Goal: Task Accomplishment & Management: Complete application form

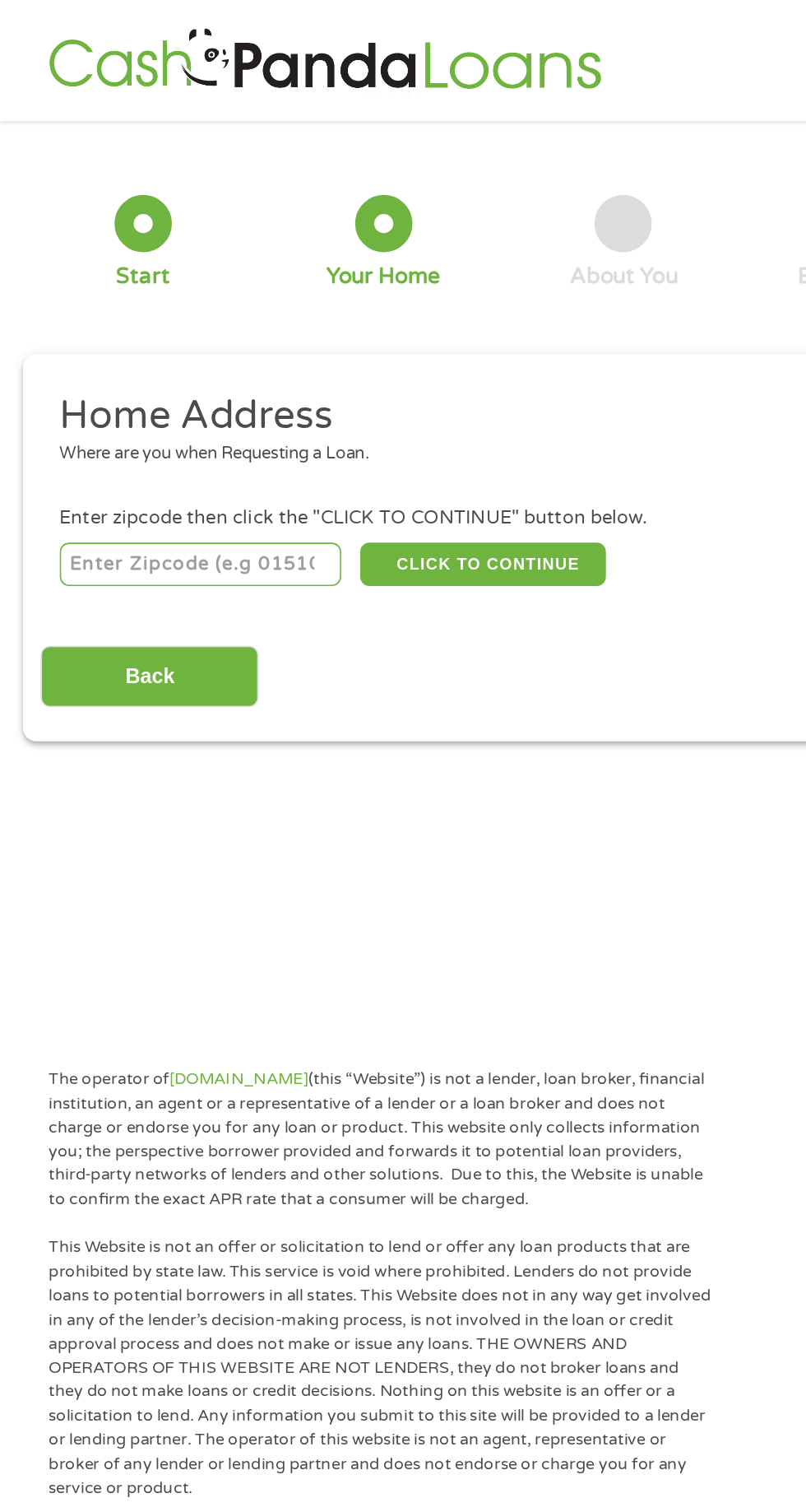
click at [190, 366] on input "number" at bounding box center [130, 364] width 182 height 28
type input "74454"
click at [366, 364] on button "CLICK TO CONTINUE" at bounding box center [312, 364] width 159 height 28
type input "74454"
type input "[PERSON_NAME]"
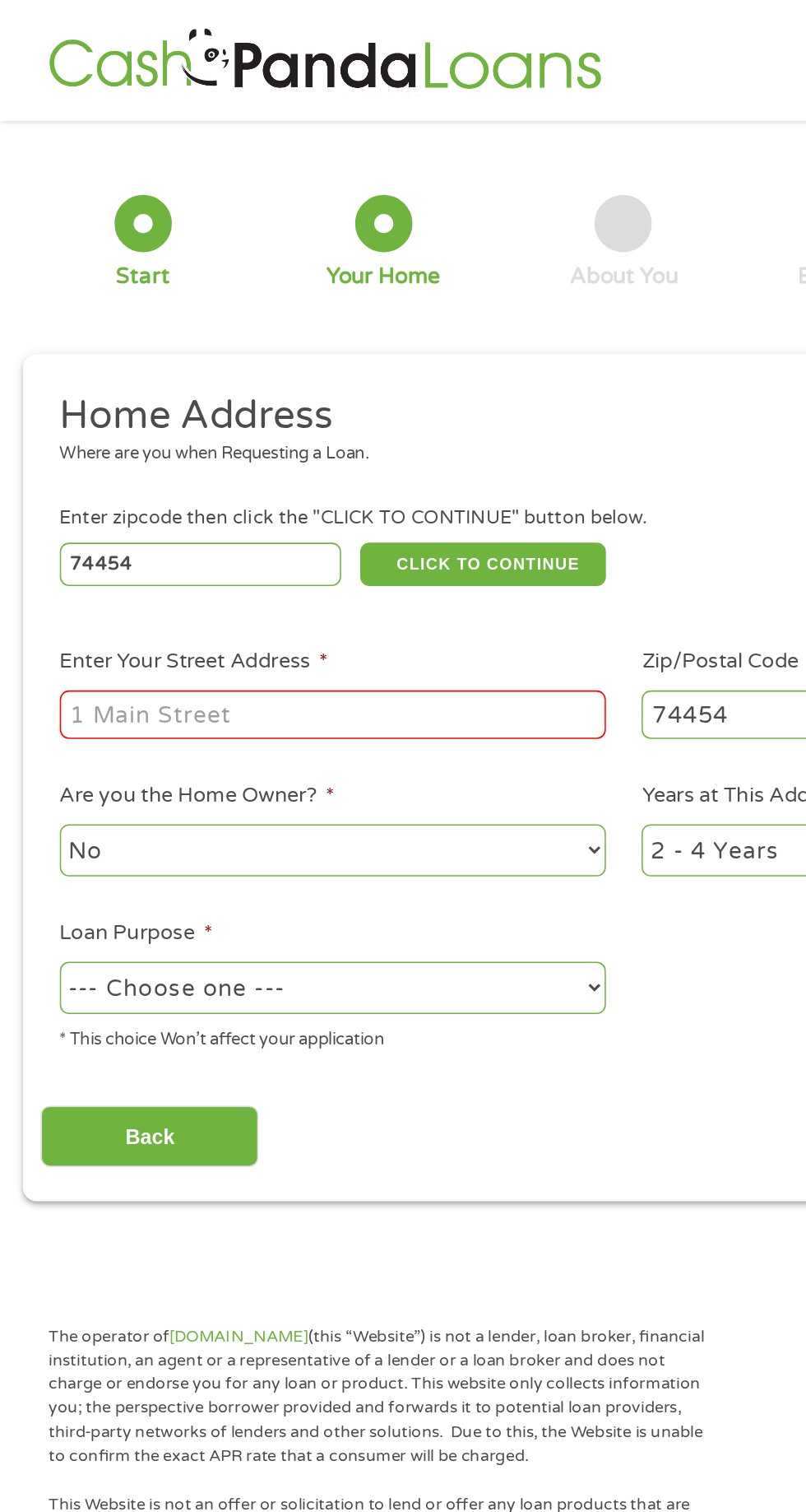
click at [329, 470] on input "Enter Your Street Address *" at bounding box center [215, 461] width 353 height 31
type input "[STREET_ADDRESS]"
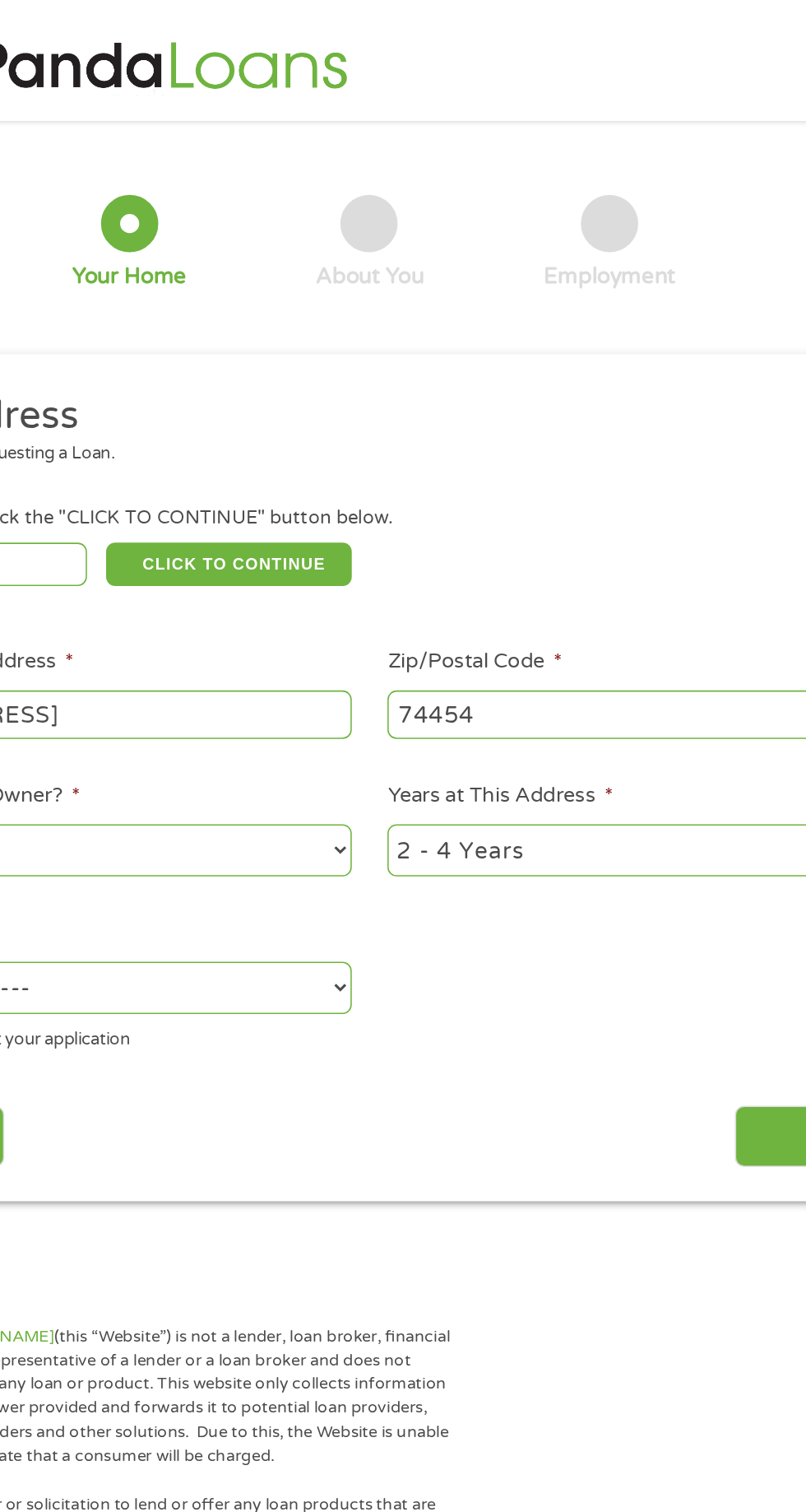
click at [560, 553] on select "1 Year or less 1 - 2 Years 2 - 4 Years Over 4 Years" at bounding box center [591, 548] width 353 height 34
select select "12months"
click at [415, 534] on select "1 Year or less 1 - 2 Years 2 - 4 Years Over 4 Years" at bounding box center [591, 548] width 353 height 34
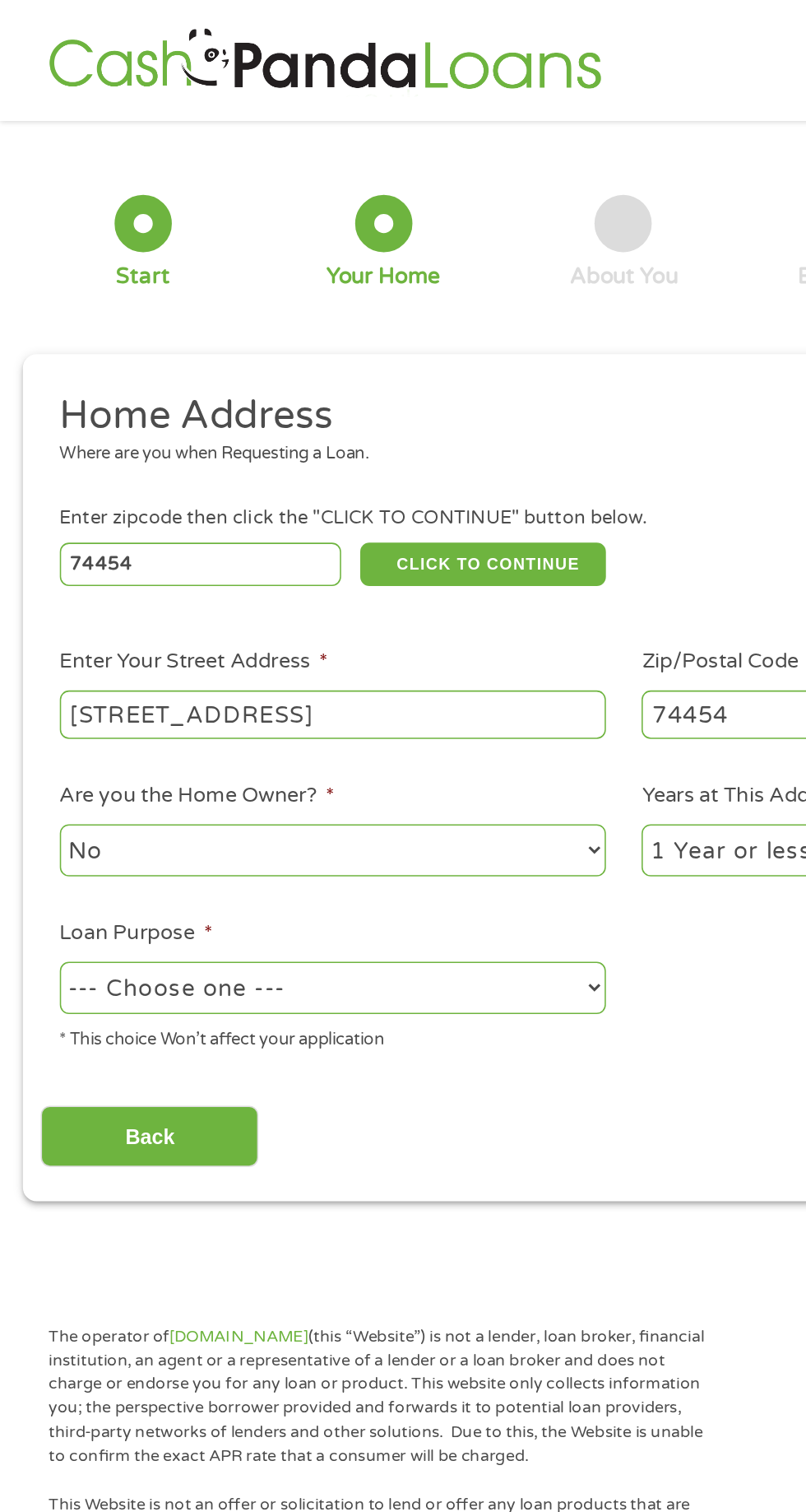
click at [300, 541] on select "No Yes" at bounding box center [215, 548] width 353 height 34
select select "yes"
click at [39, 534] on select "No Yes" at bounding box center [215, 548] width 353 height 34
click at [274, 626] on select "--- Choose one --- Pay Bills Debt Consolidation Home Improvement Major Purchase…" at bounding box center [215, 637] width 353 height 34
select select "homeimprovement"
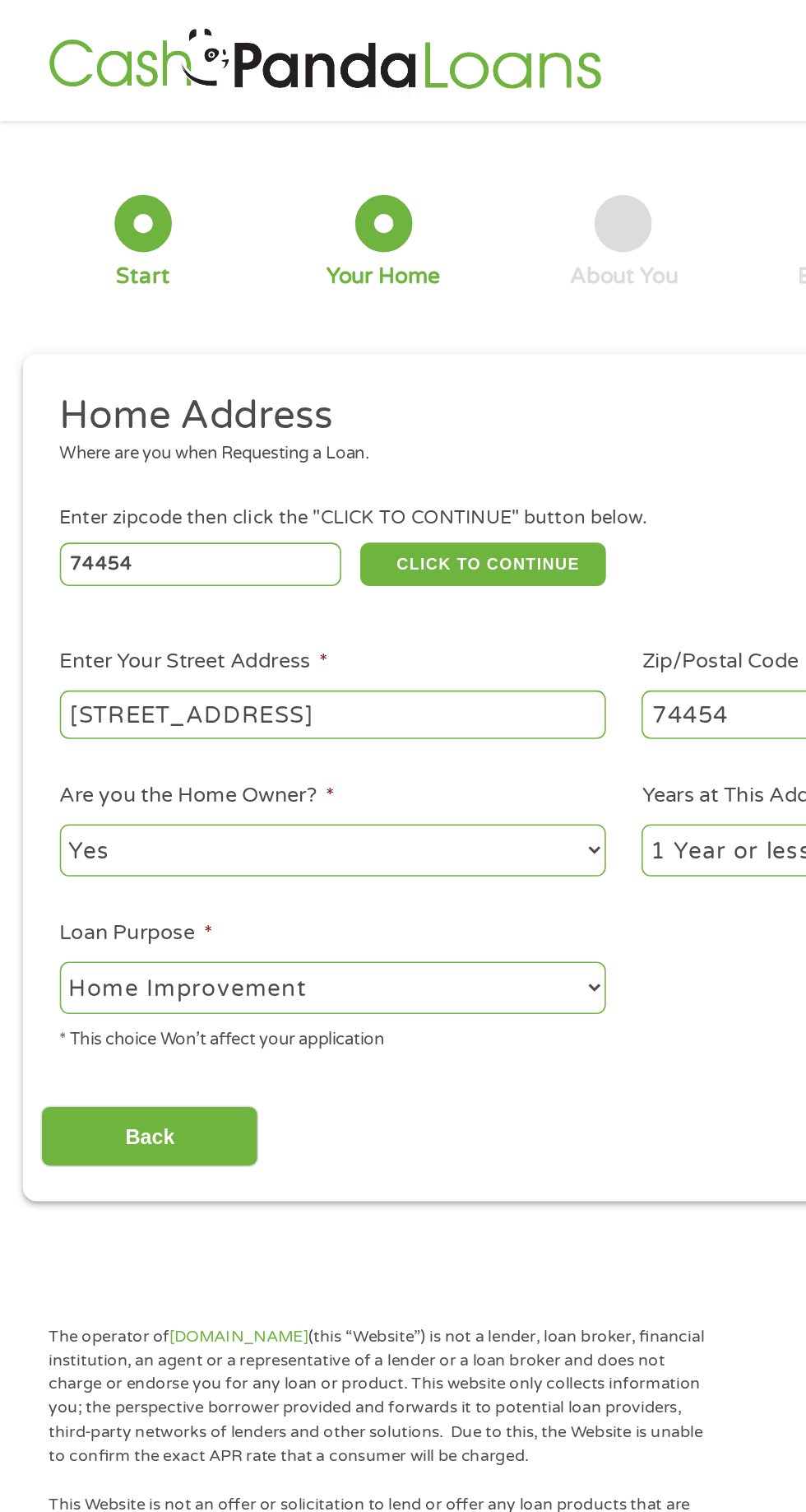
click at [39, 623] on select "--- Choose one --- Pay Bills Debt Consolidation Home Improvement Major Purchase…" at bounding box center [215, 637] width 353 height 34
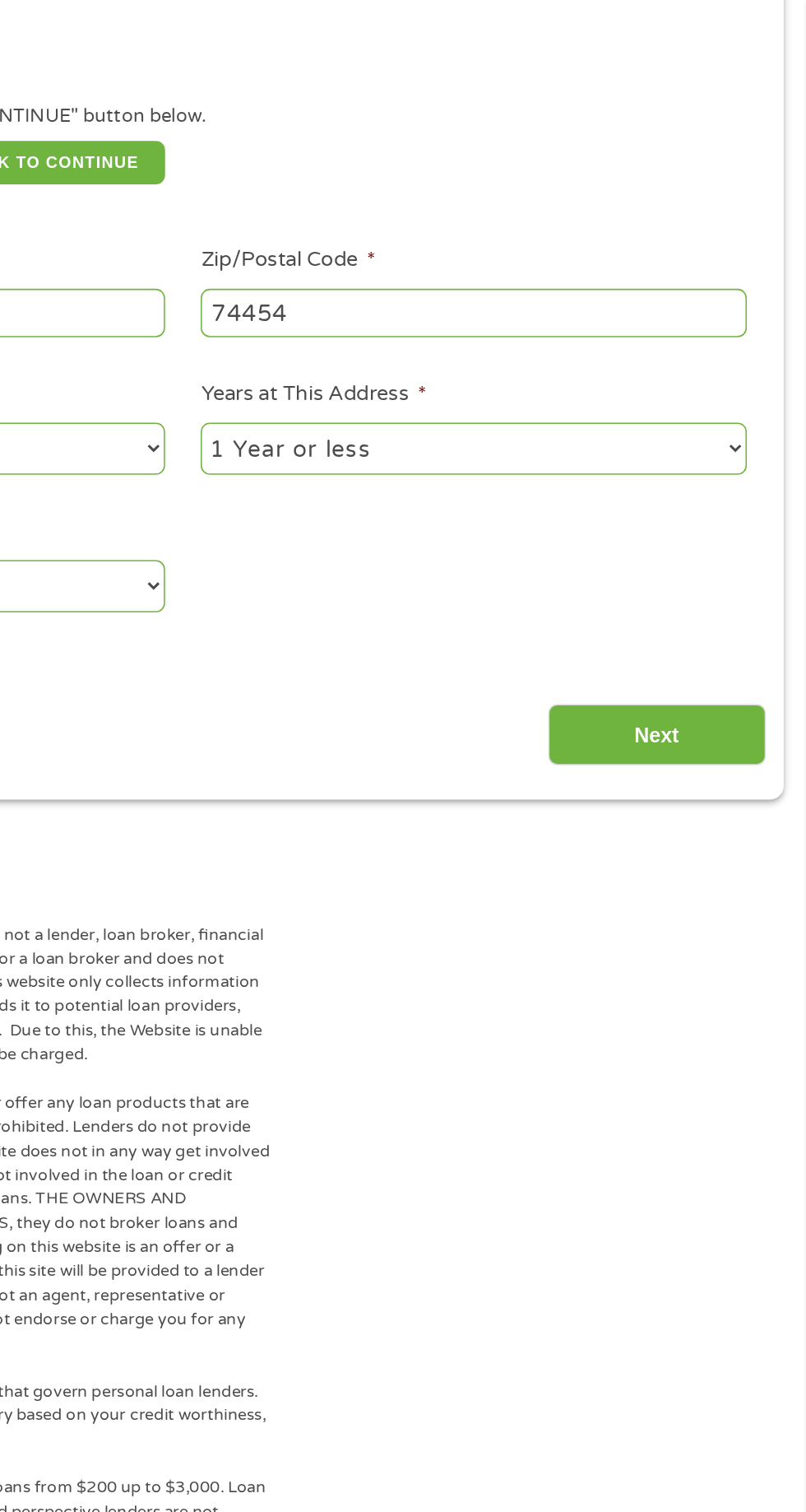
scroll to position [255, 0]
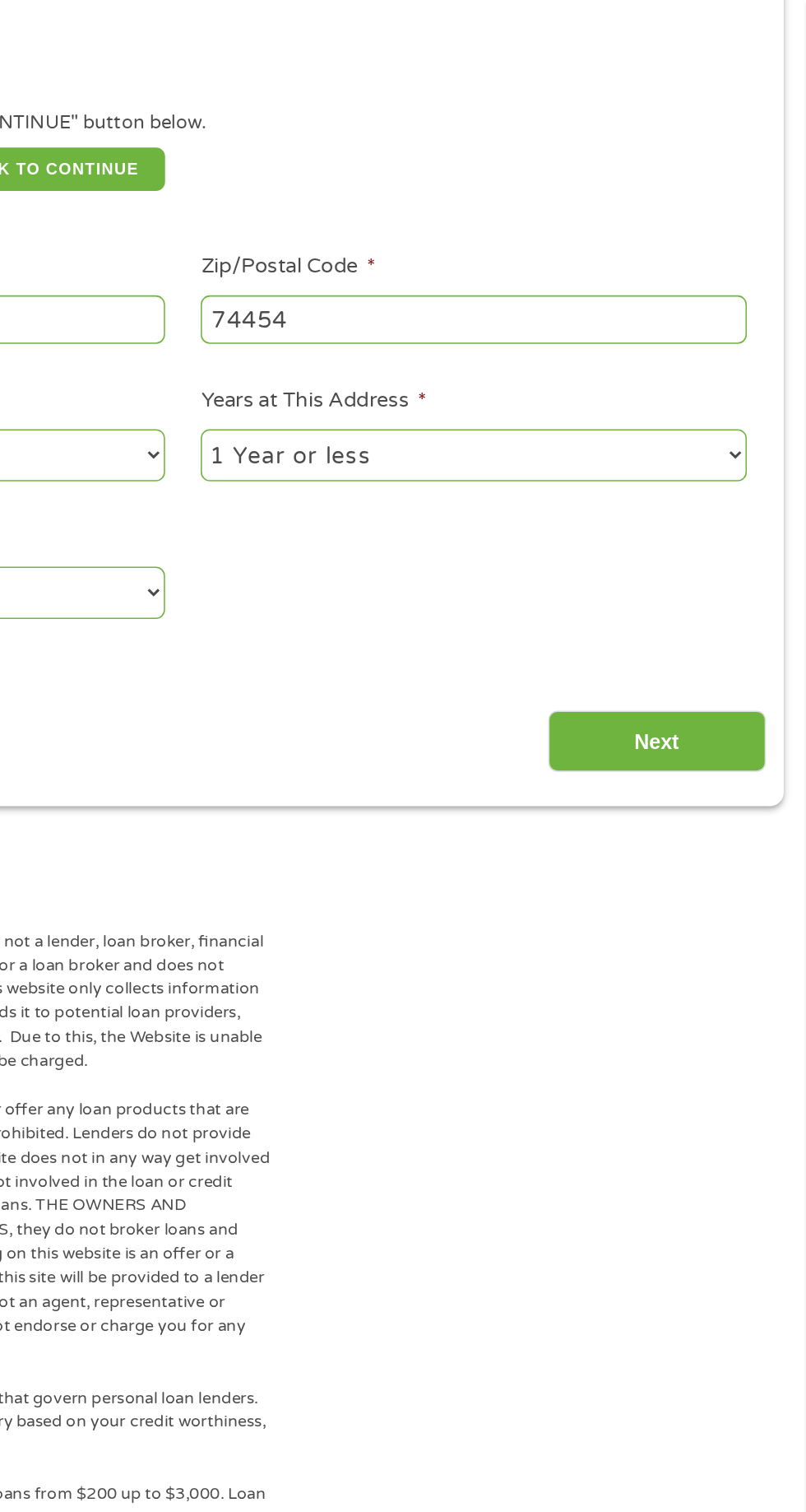
click at [727, 479] on input "Next" at bounding box center [709, 479] width 141 height 40
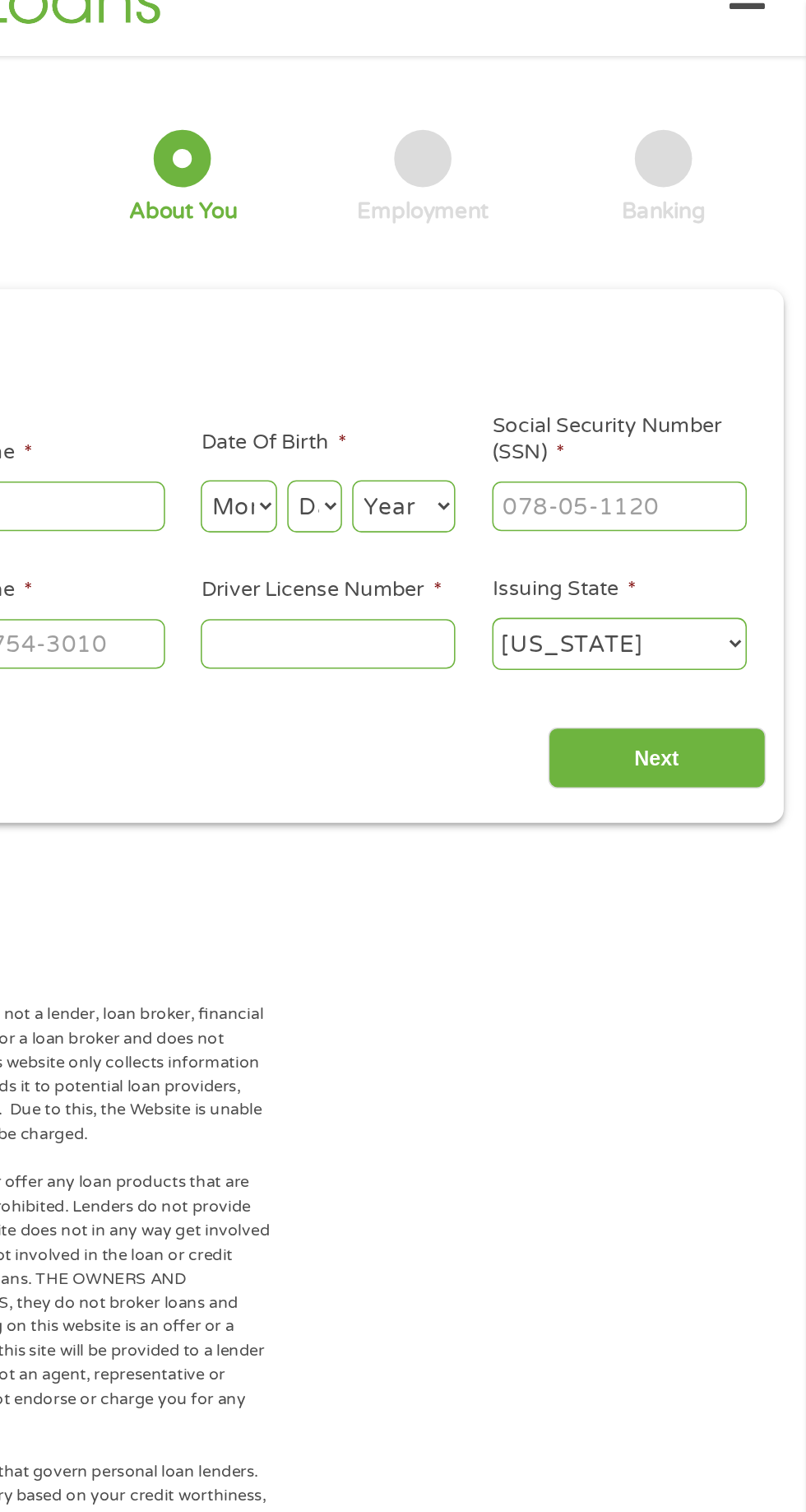
scroll to position [7, 0]
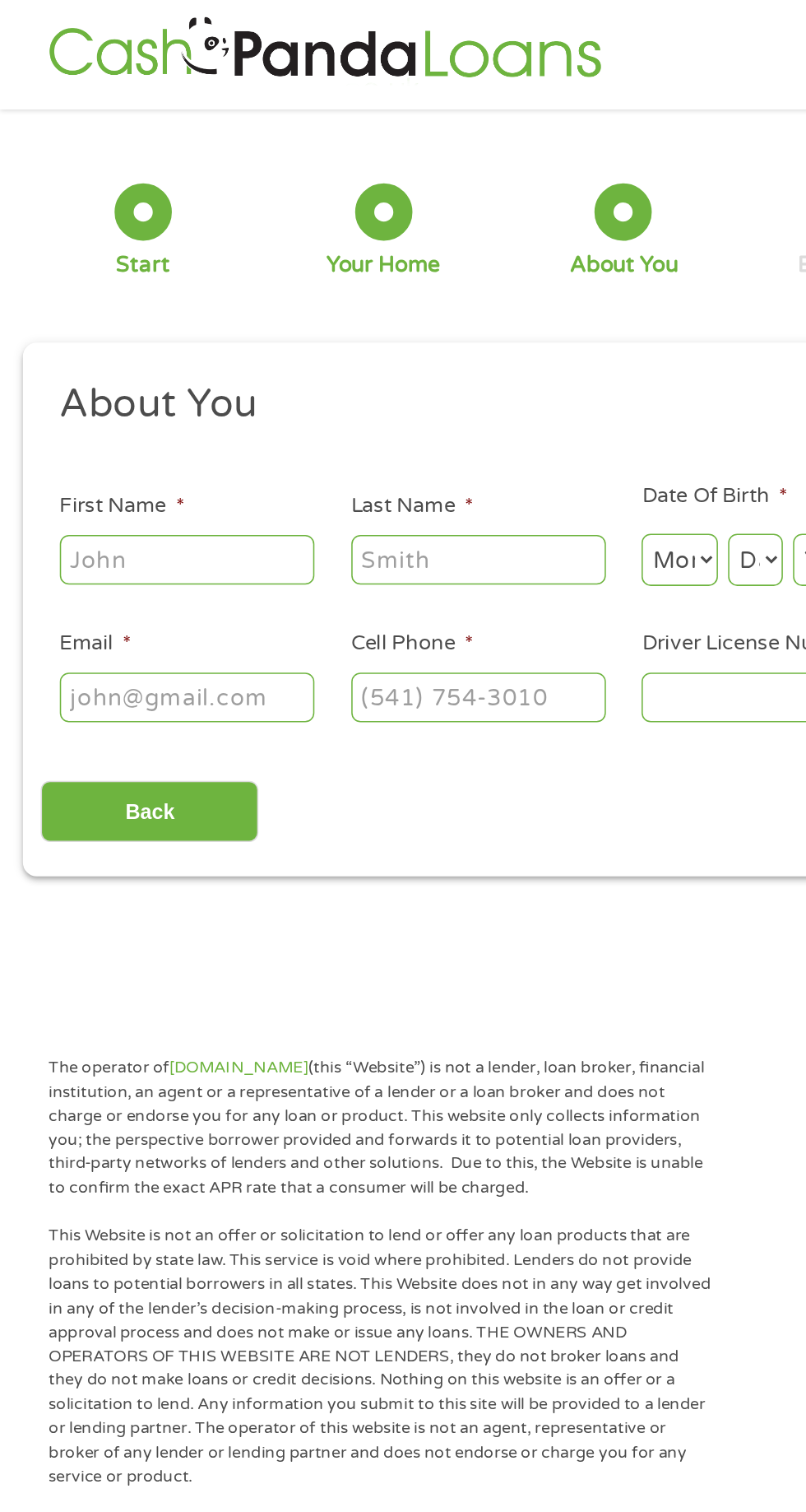
click at [168, 364] on input "First Name *" at bounding box center [121, 361] width 164 height 31
type input "[PERSON_NAME]"
type input "[GEOGRAPHIC_DATA]"
type input "[EMAIL_ADDRESS][DOMAIN_NAME]"
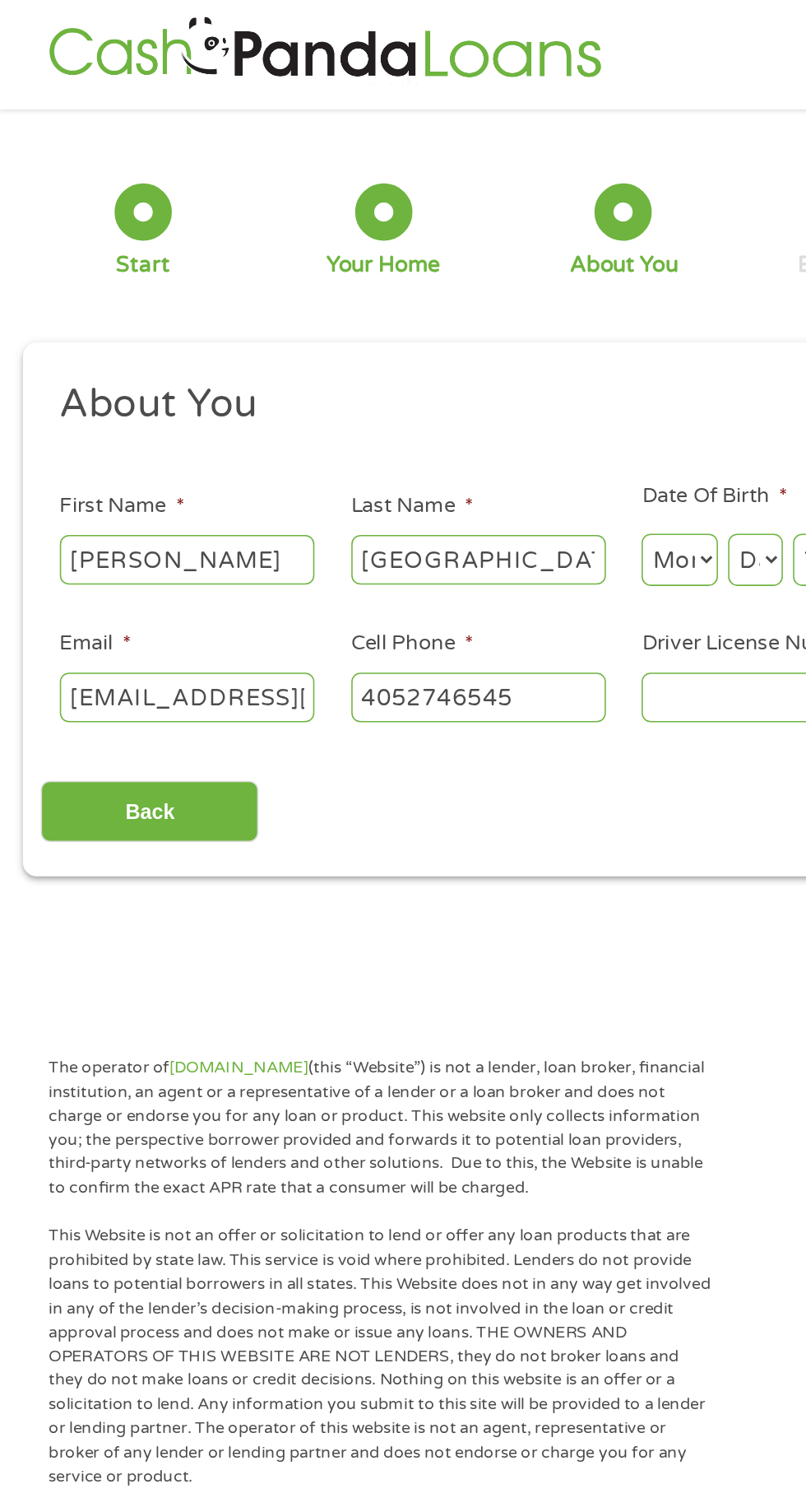
type input "[PHONE_NUMBER]"
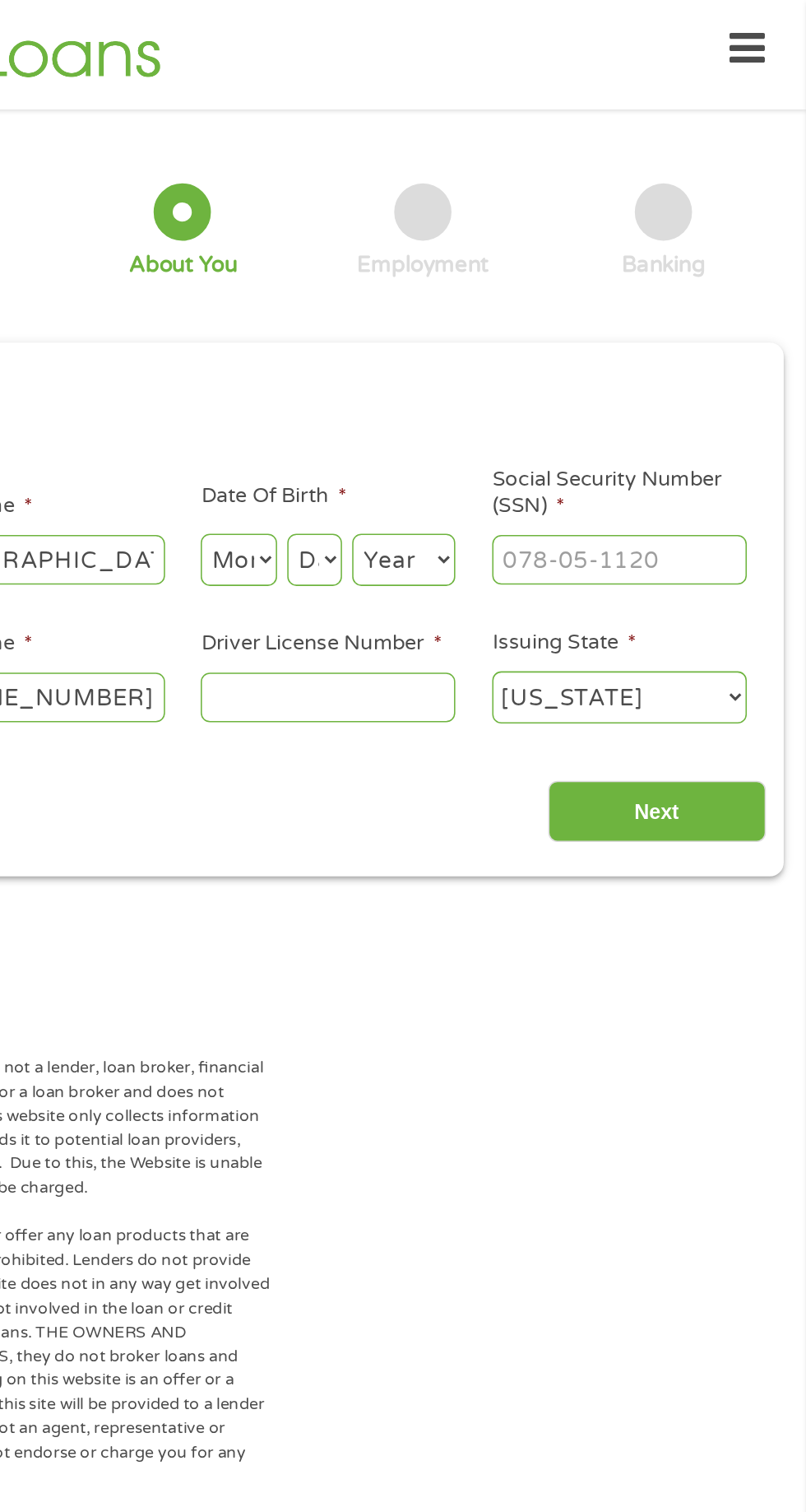
click at [453, 351] on select "Month 1 2 3 4 5 6 7 8 9 10 11 12" at bounding box center [439, 361] width 49 height 34
select select "8"
click at [415, 345] on select "Month 1 2 3 4 5 6 7 8 9 10 11 12" at bounding box center [439, 361] width 49 height 34
click at [517, 354] on select "Year [DATE] 2006 2005 2004 2003 2002 2001 2000 1999 1998 1997 1996 1995 1994 19…" at bounding box center [546, 361] width 66 height 34
select select "1982"
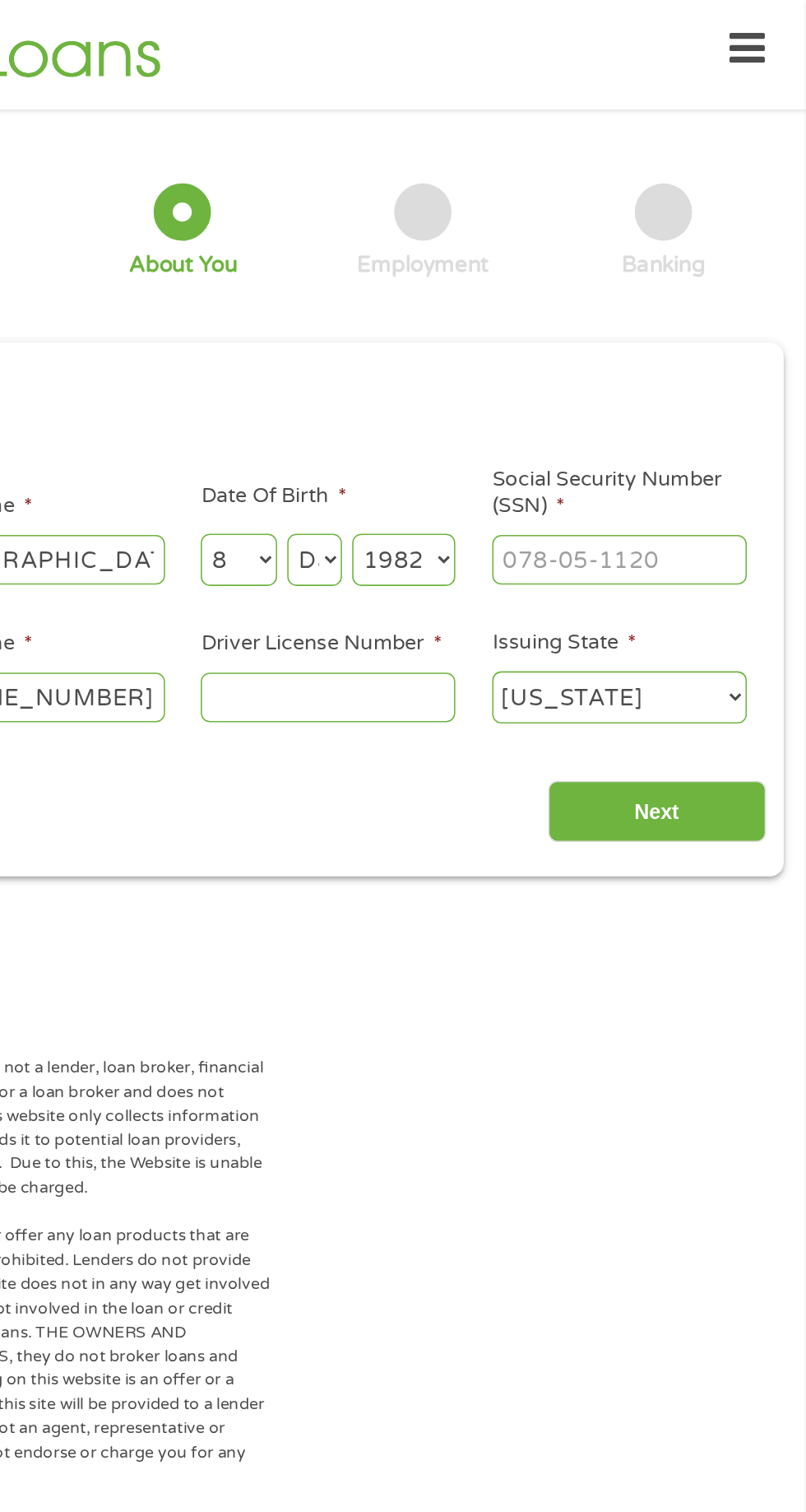
click at [513, 345] on select "Year [DATE] 2006 2005 2004 2003 2002 2001 2000 1999 1998 1997 1996 1995 1994 19…" at bounding box center [546, 361] width 66 height 34
click at [702, 360] on input "Social Security Number (SSN) *" at bounding box center [684, 361] width 164 height 31
type input "441-90-7615"
click at [290, 11] on img at bounding box center [210, 32] width 367 height 47
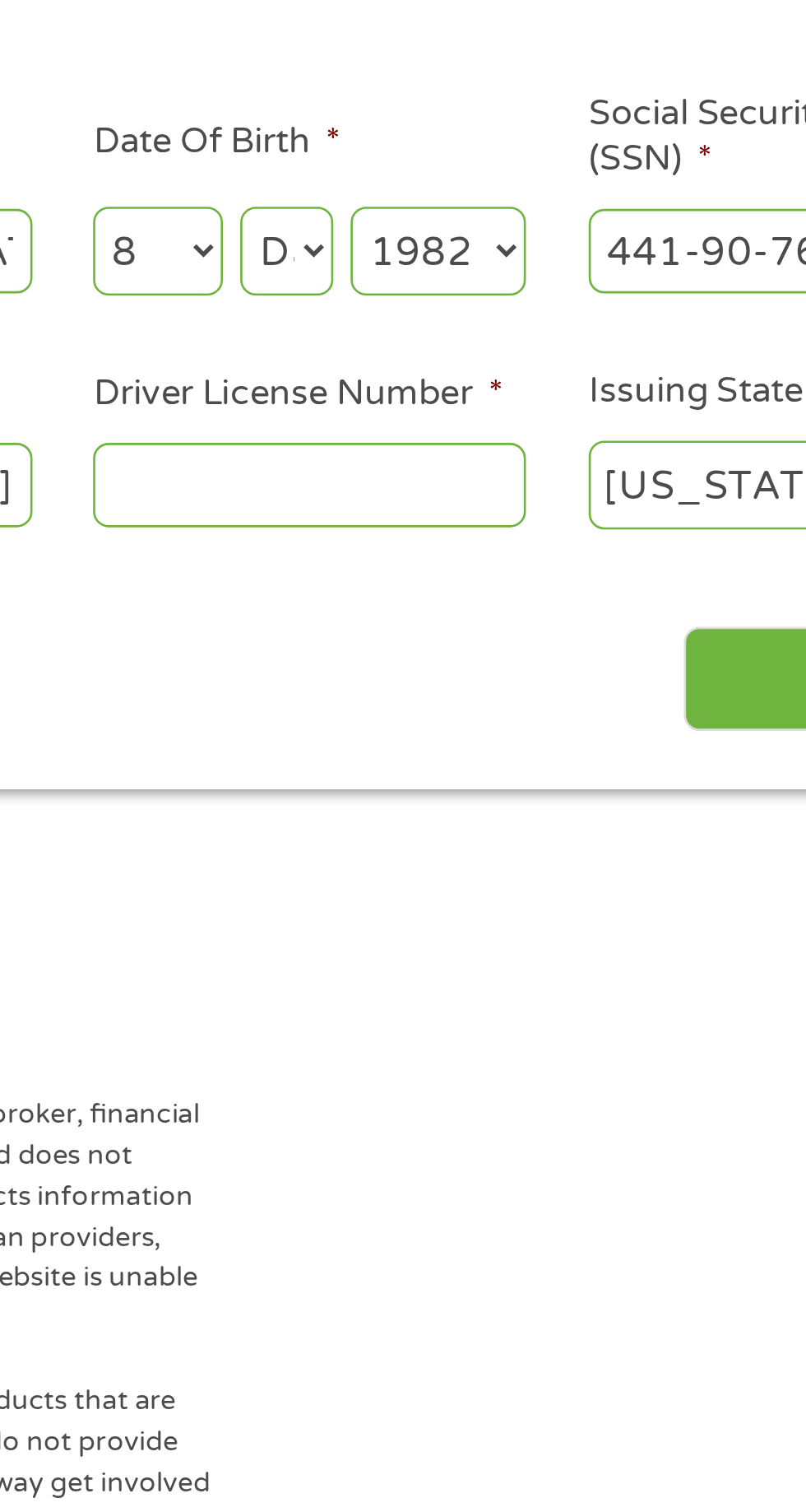
click at [521, 450] on input "Driver License Number *" at bounding box center [496, 450] width 164 height 31
click at [526, 458] on input "M0813r" at bounding box center [496, 450] width 164 height 31
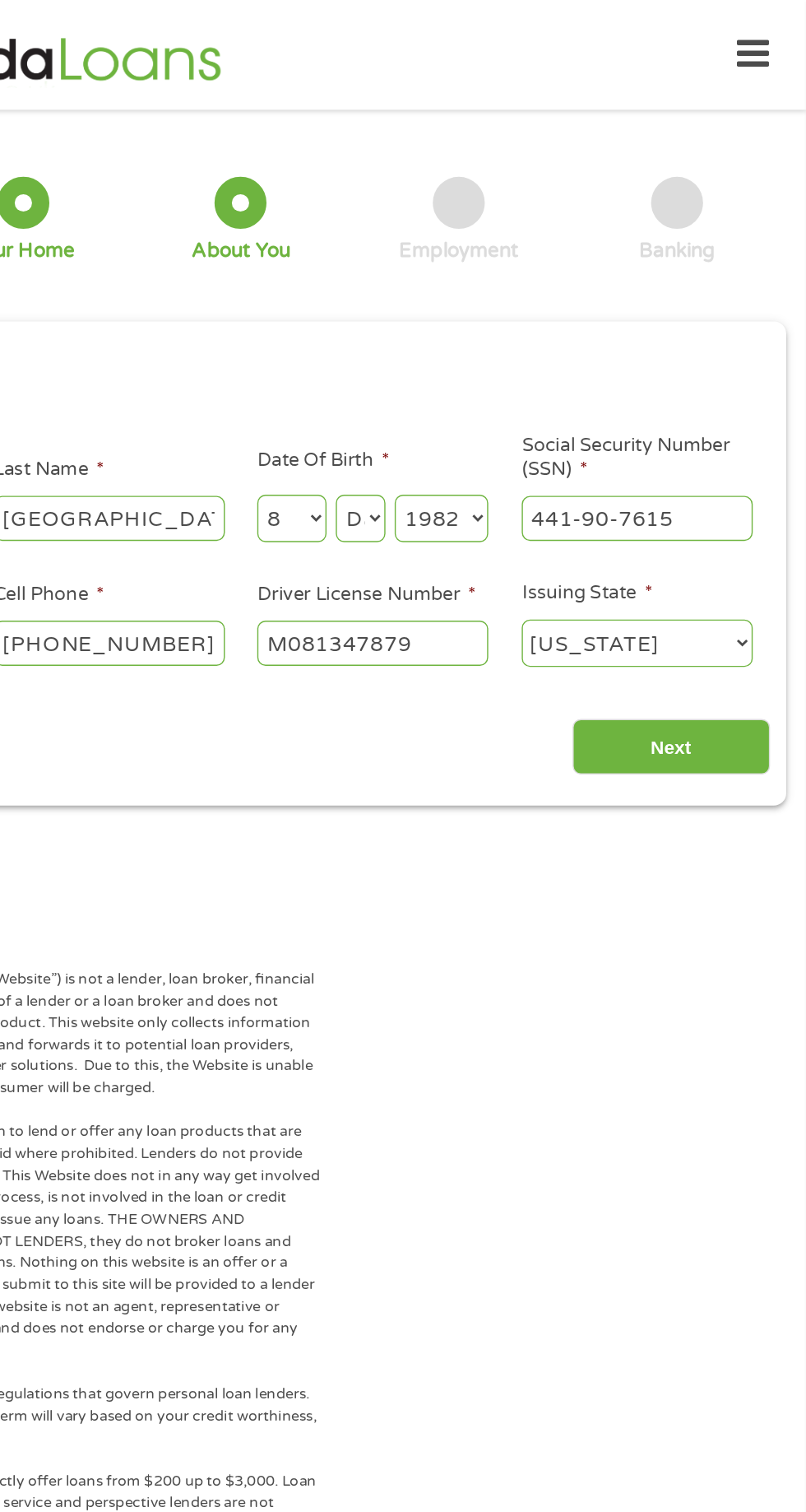
scroll to position [0, 0]
type input "M081347879"
click at [737, 532] on input "Next" at bounding box center [709, 532] width 141 height 40
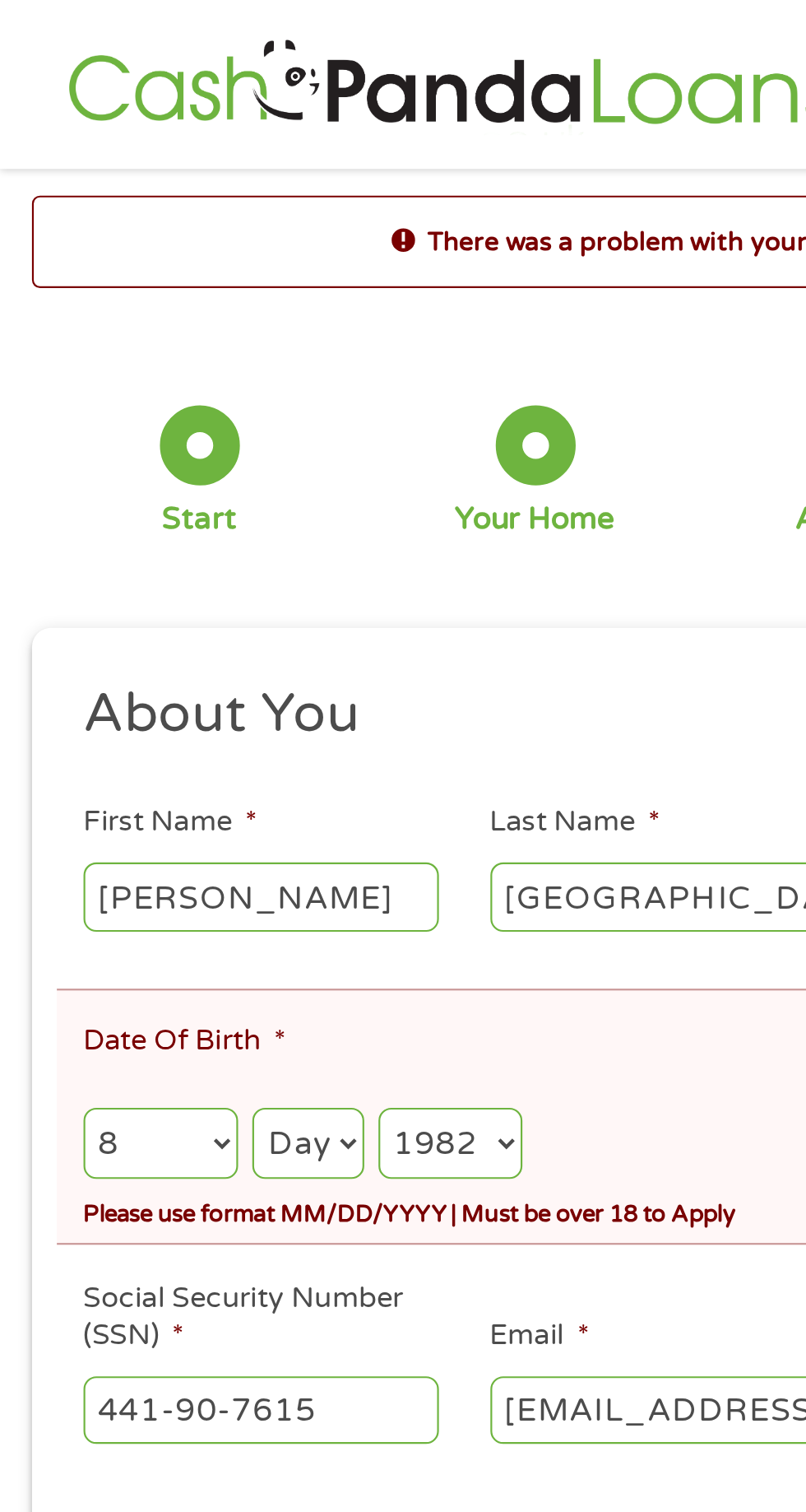
click at [162, 530] on select "Day 1 2 3 4 5 6 7 8 9 10 11 12 13 14 15 16 17 18 19 20 21 22 23 24 25 26 27 28 …" at bounding box center [143, 529] width 51 height 34
select select "14"
click at [118, 515] on select "Day 1 2 3 4 5 6 7 8 9 10 11 12 13 14 15 16 17 18 19 20 21 22 23 24 25 26 27 28 …" at bounding box center [143, 529] width 51 height 34
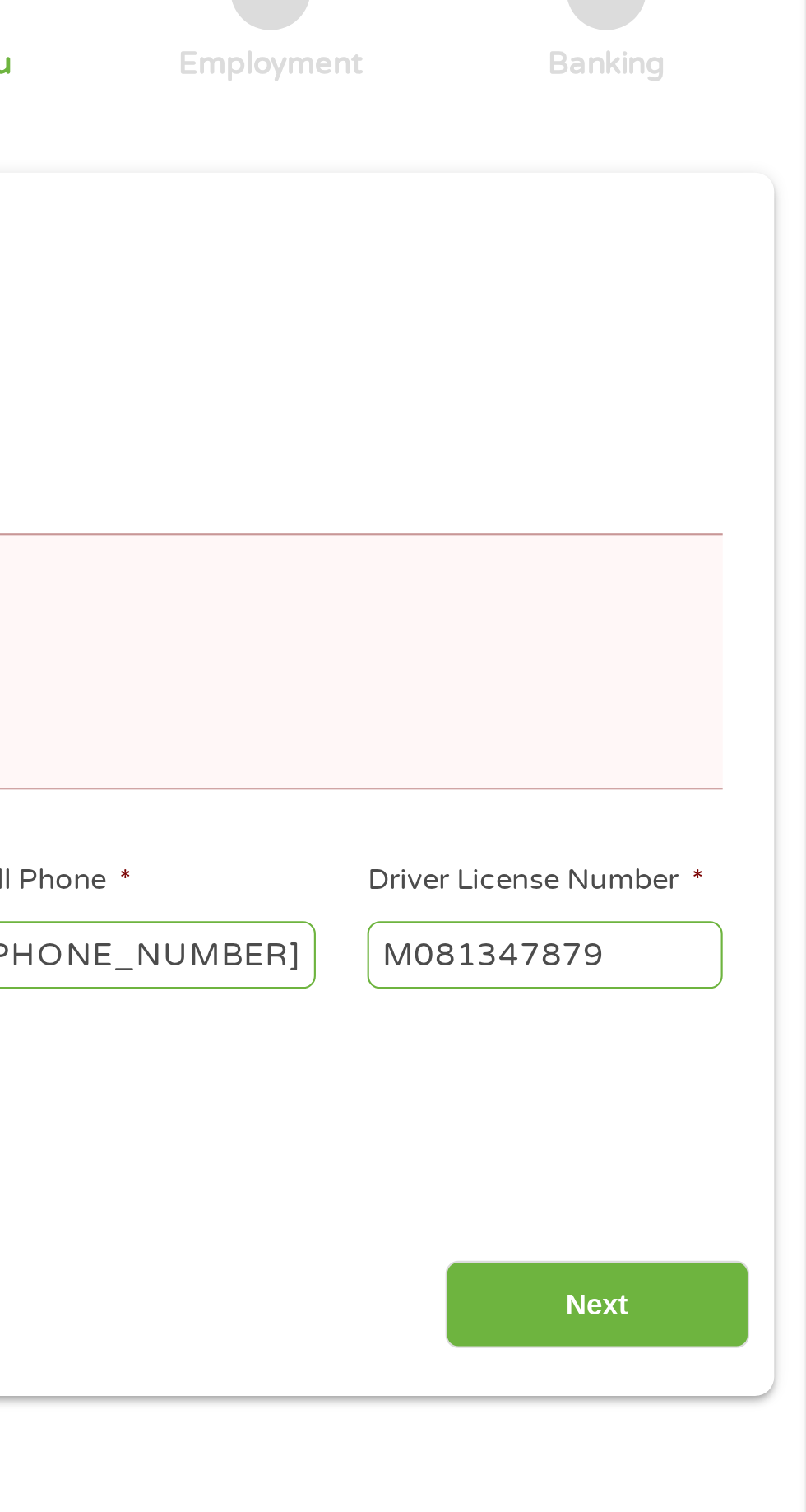
click at [744, 810] on input "Next" at bounding box center [709, 815] width 141 height 40
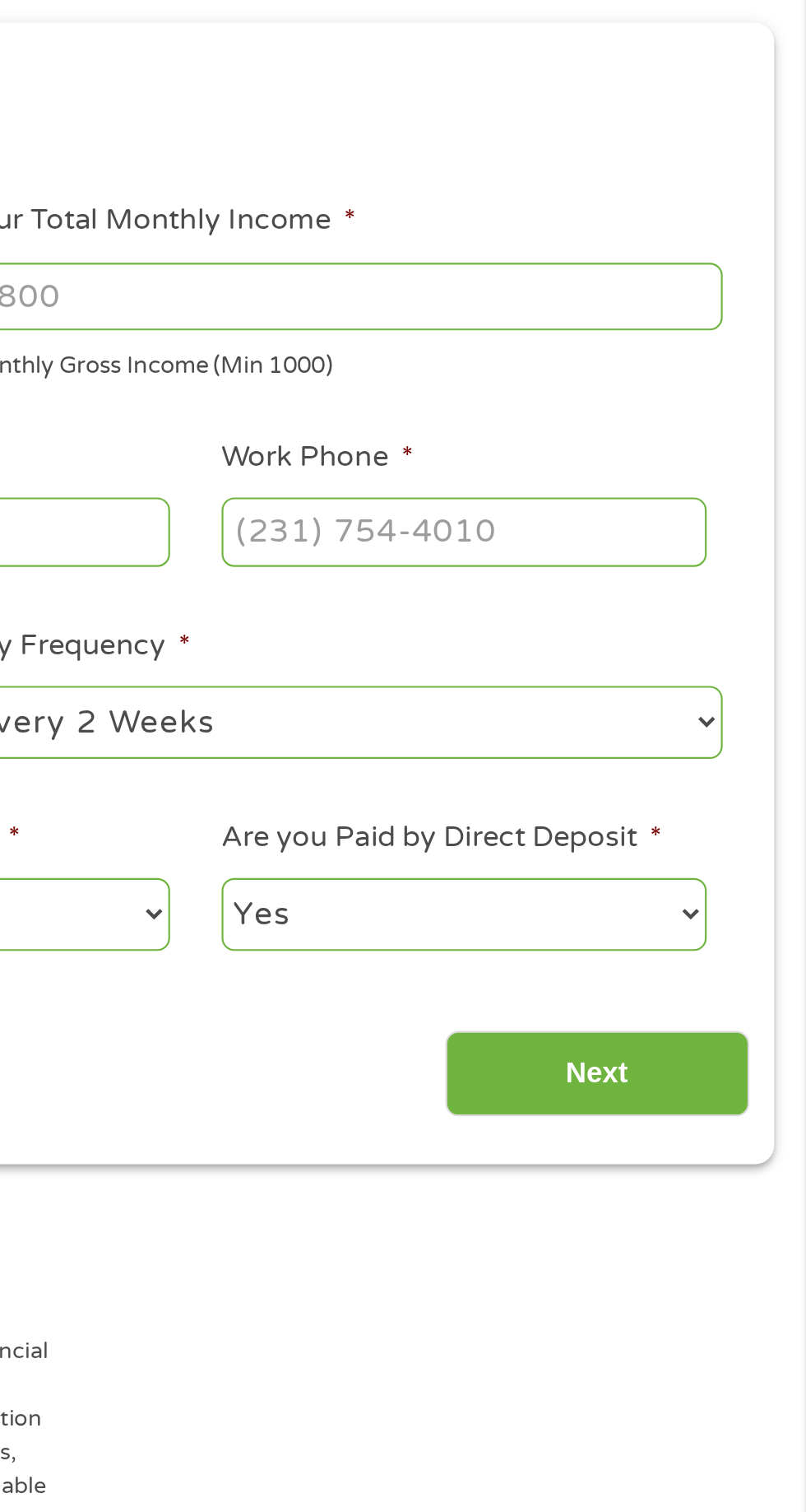
scroll to position [7, 0]
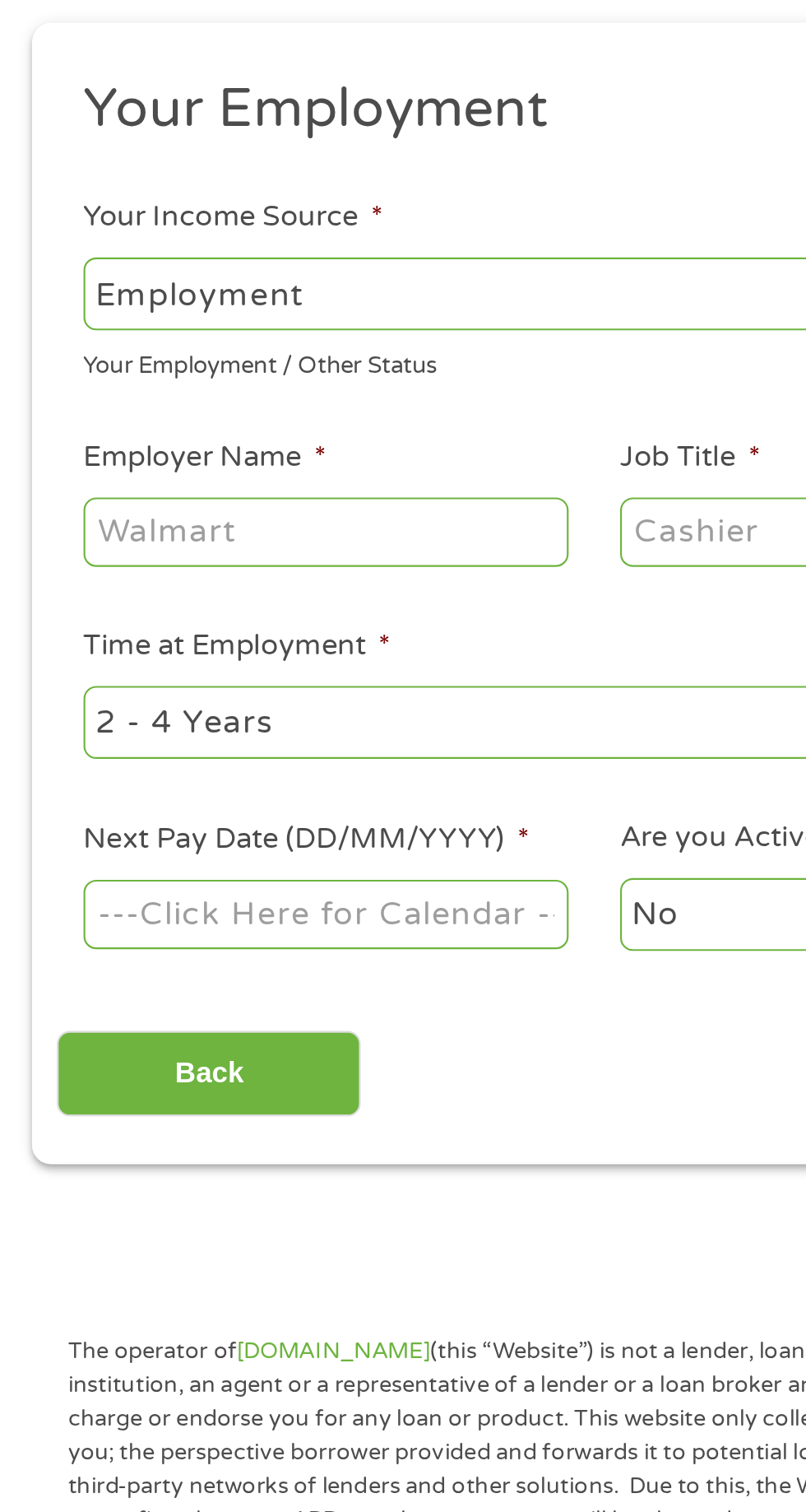
click at [217, 358] on select "--- Choose one --- Employment [DEMOGRAPHIC_DATA] Benefits" at bounding box center [215, 346] width 353 height 34
click at [39, 330] on select "--- Choose one --- Employment [DEMOGRAPHIC_DATA] Benefits" at bounding box center [215, 346] width 353 height 34
click at [245, 332] on select "--- Choose one --- Employment [DEMOGRAPHIC_DATA] Benefits" at bounding box center [215, 346] width 353 height 34
select select "benefits"
click at [39, 330] on select "--- Choose one --- Employment [DEMOGRAPHIC_DATA] Benefits" at bounding box center [215, 346] width 353 height 34
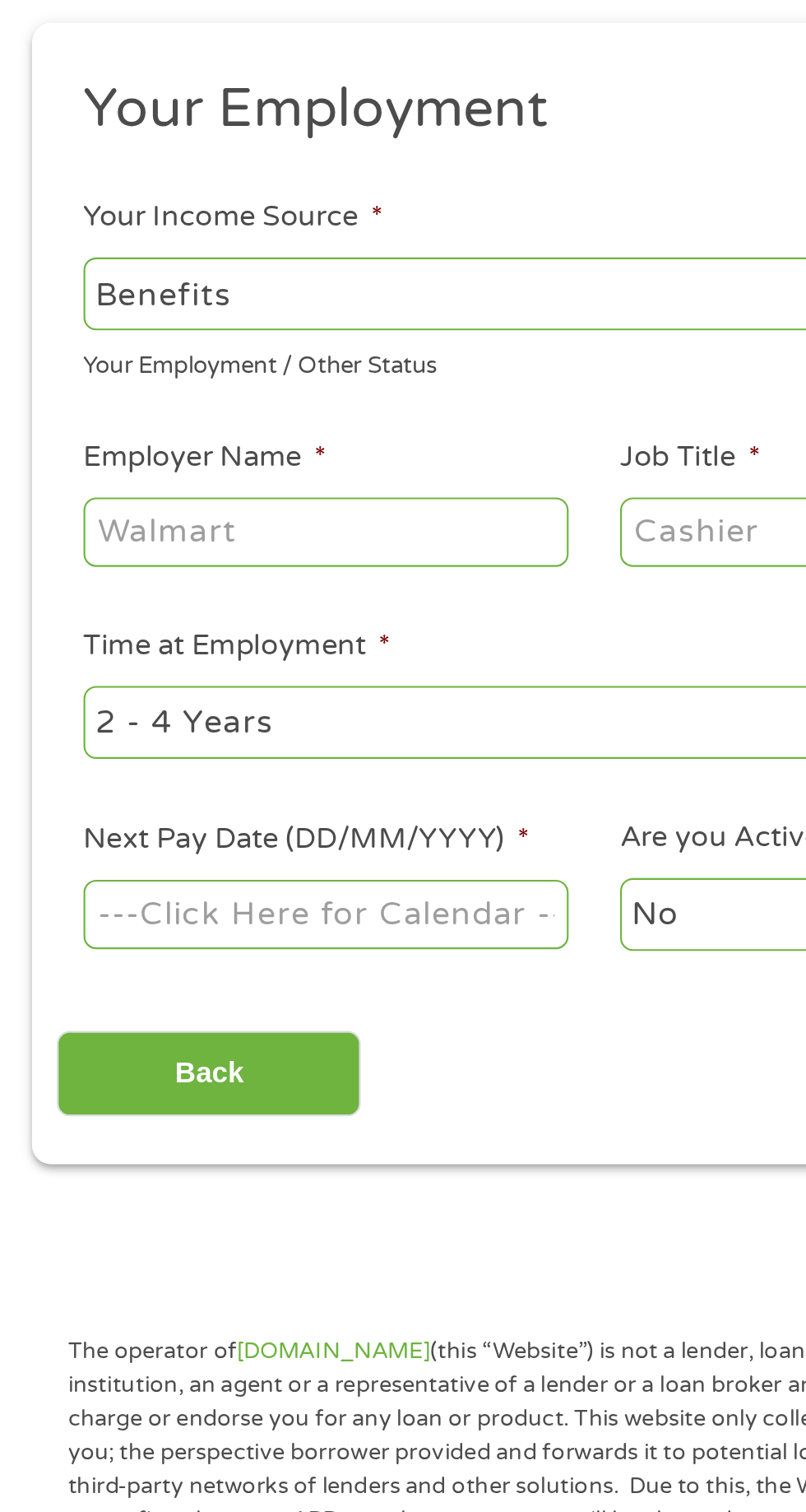
type input "Other"
type input "[PHONE_NUMBER]"
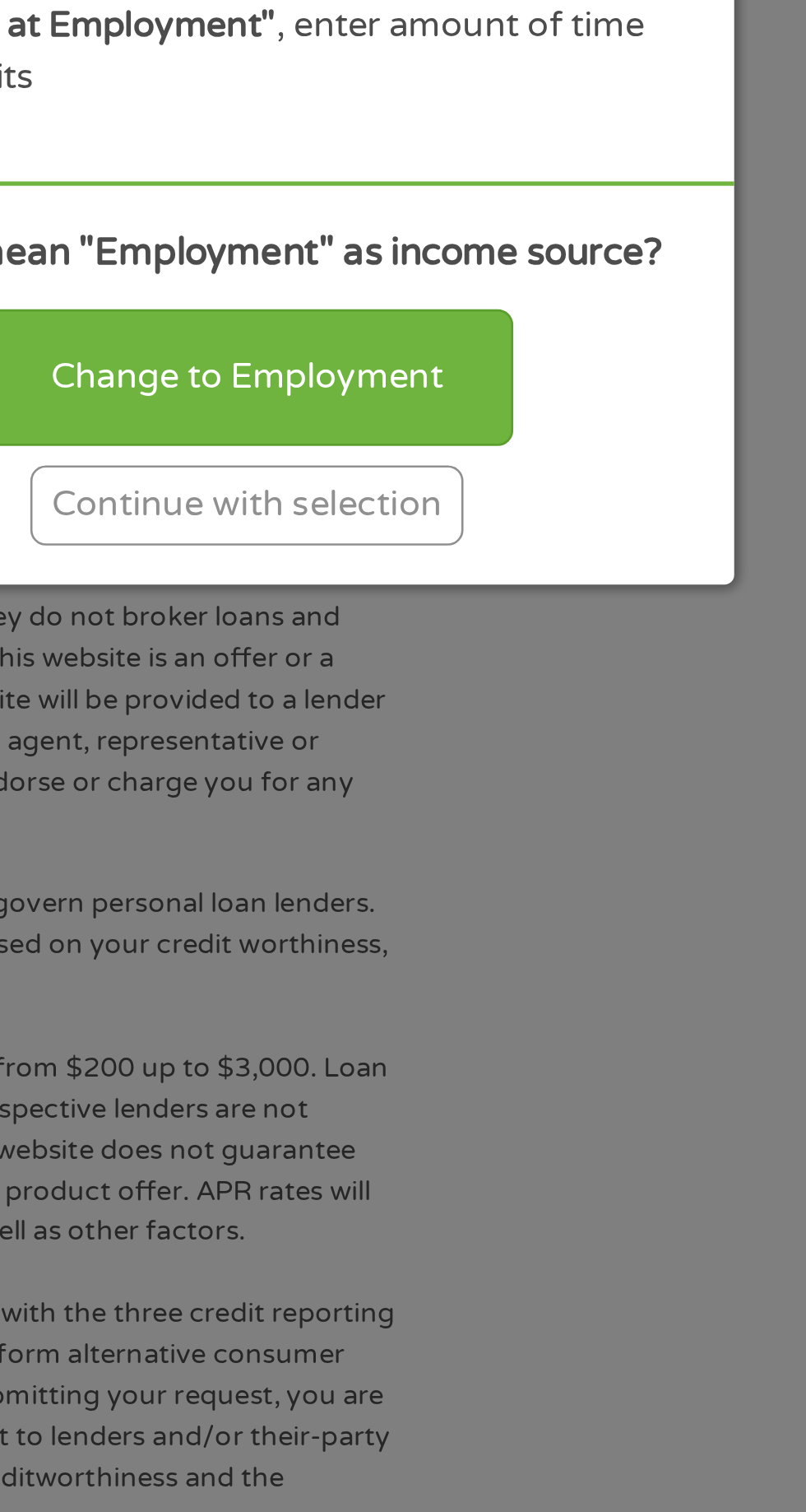
scroll to position [21, 0]
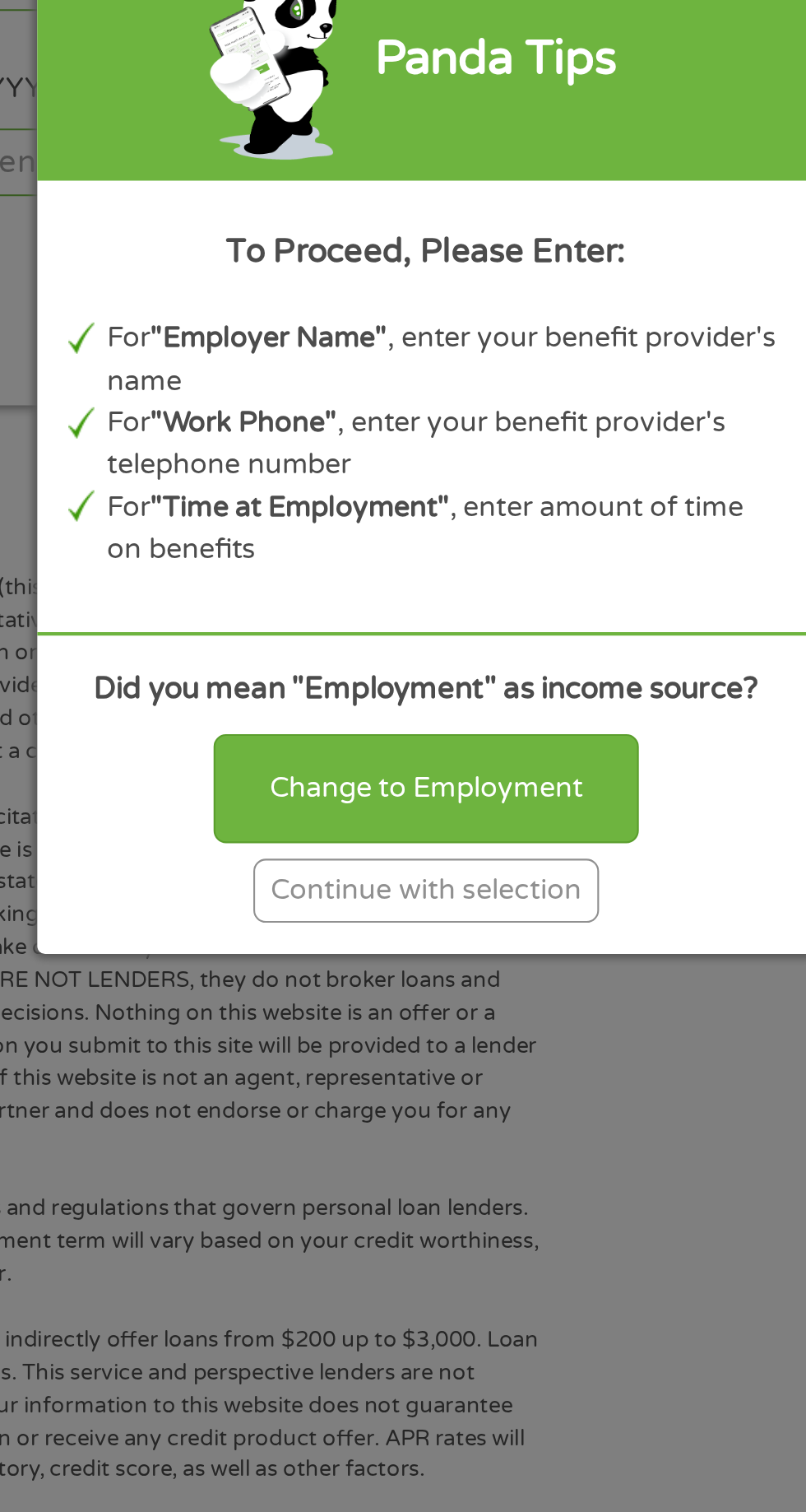
click at [442, 920] on div "Change to Employment" at bounding box center [403, 918] width 202 height 51
select select "fullTime"
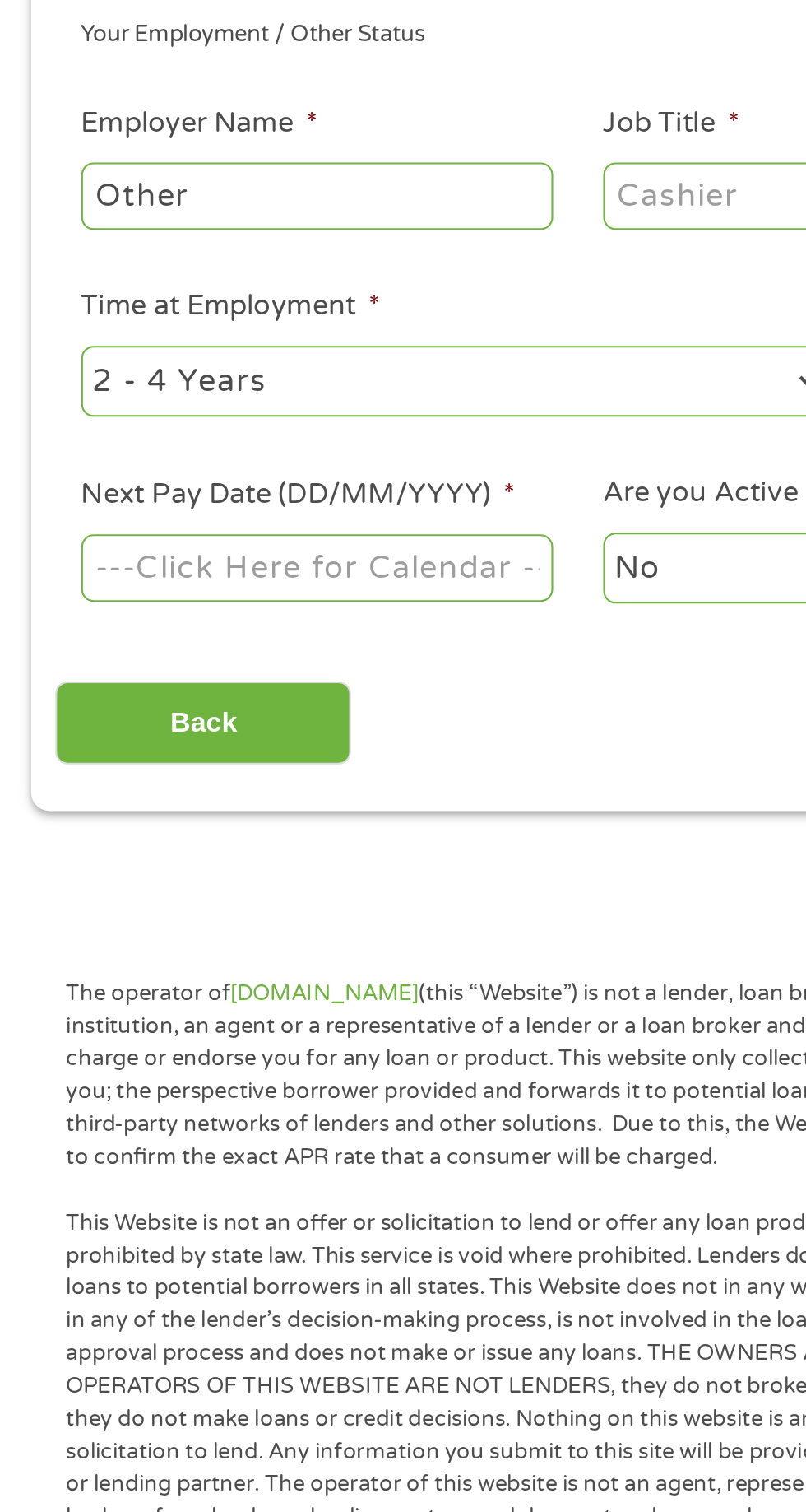
scroll to position [13, 0]
